Goal: Check status

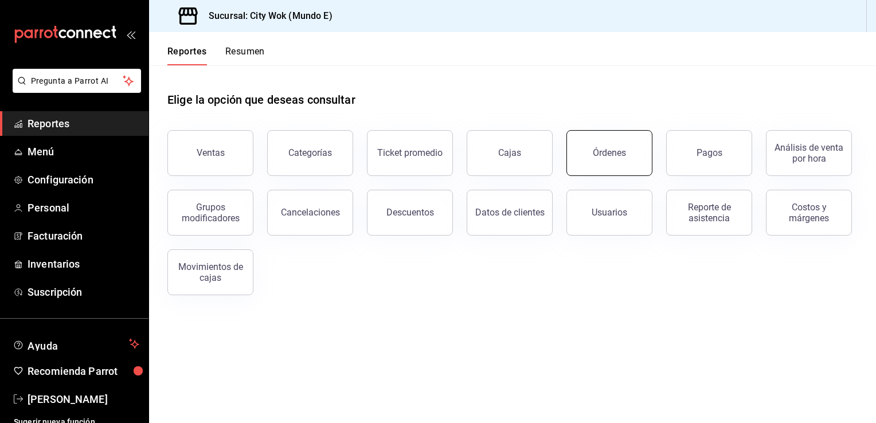
click at [597, 154] on div "Órdenes" at bounding box center [609, 152] width 33 height 11
